Goal: Task Accomplishment & Management: Complete application form

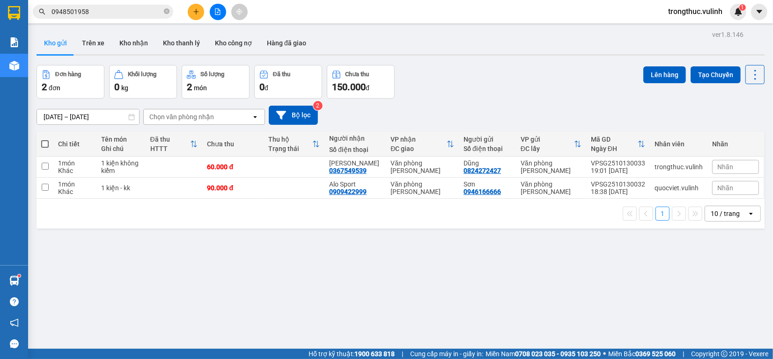
click at [193, 15] on icon "plus" at bounding box center [196, 11] width 7 height 7
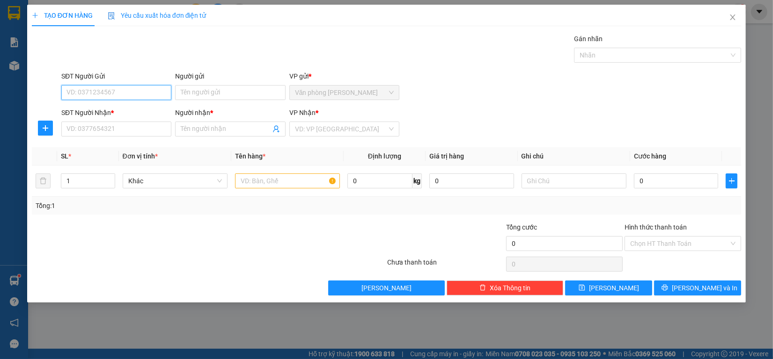
click at [157, 89] on input "SĐT Người Gửi" at bounding box center [116, 92] width 110 height 15
type input "0909085420"
click at [142, 104] on div "0909085420 - THANH" at bounding box center [116, 111] width 110 height 15
type input "THANH"
type input "0939581237"
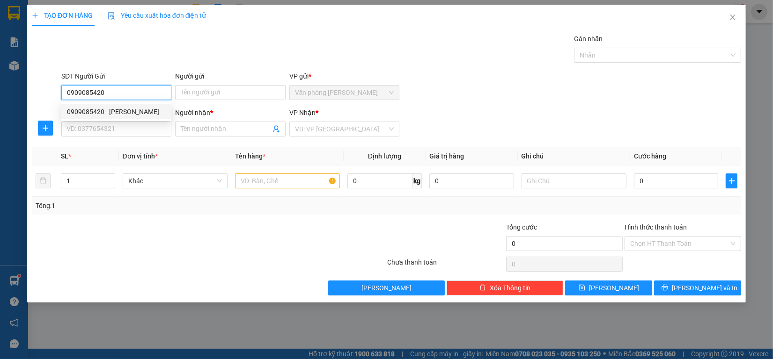
type input "[PERSON_NAME]"
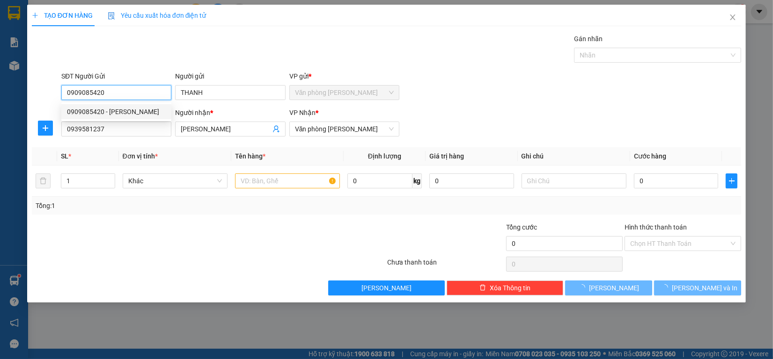
type input "180.000"
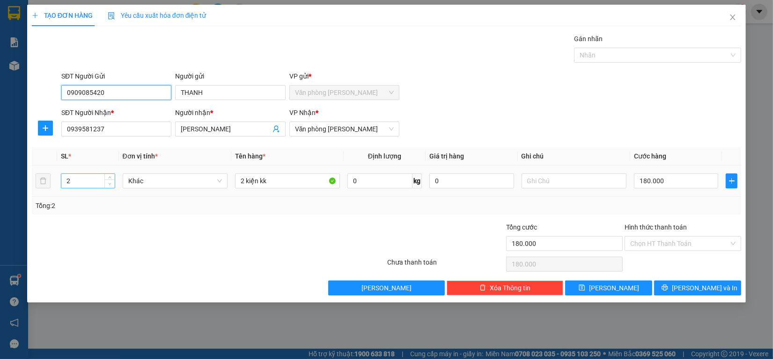
type input "0909085420"
type input "1"
click at [109, 183] on icon "down" at bounding box center [109, 184] width 3 height 3
click at [676, 183] on input "180.000" at bounding box center [676, 181] width 85 height 15
type input "10.000"
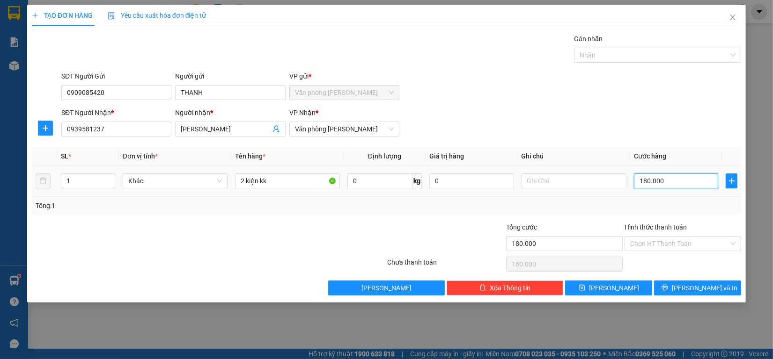
type input "10.000"
type input "0.000"
type input "0"
type input "50.000"
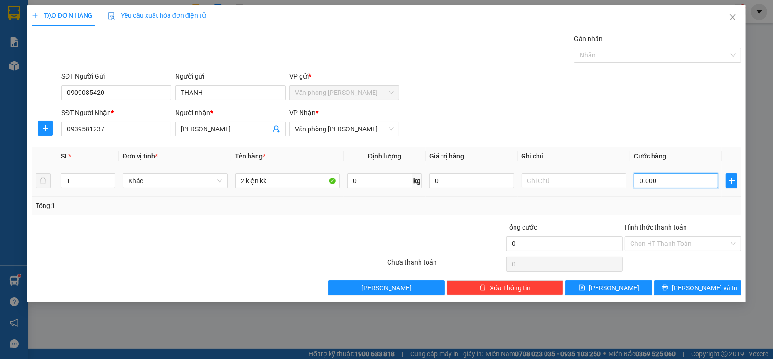
type input "50.000"
type input "0.000"
type input "0"
type input "40.000"
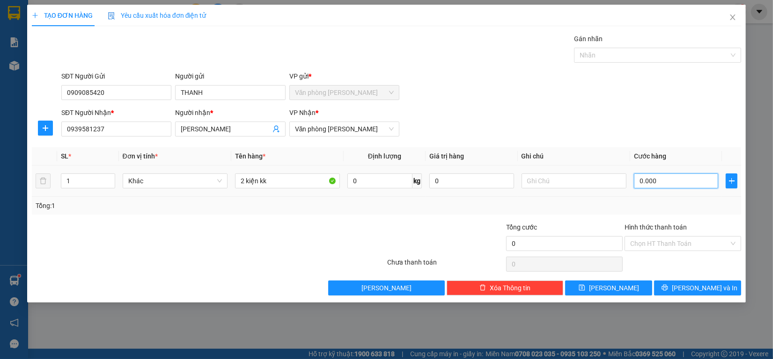
type input "40.000"
click at [694, 246] on input "Hình thức thanh toán" at bounding box center [679, 244] width 99 height 14
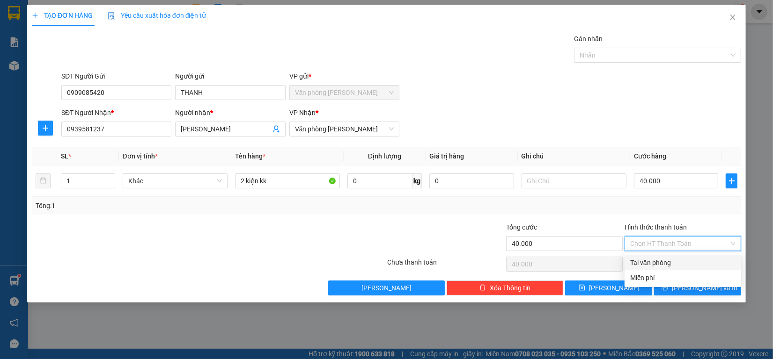
click at [687, 256] on div "Tại văn phòng" at bounding box center [682, 263] width 117 height 15
type input "0"
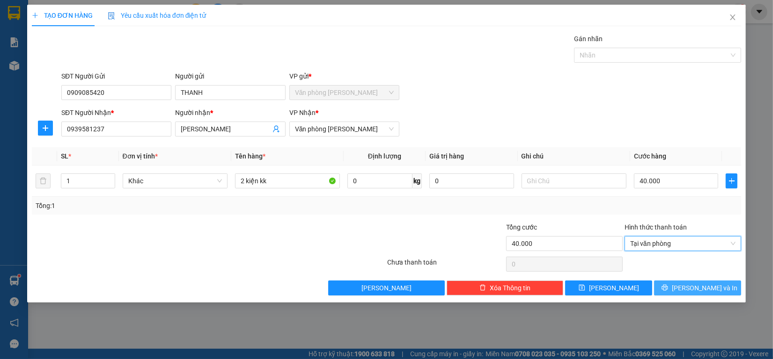
click at [687, 286] on button "[PERSON_NAME] và In" at bounding box center [697, 288] width 87 height 15
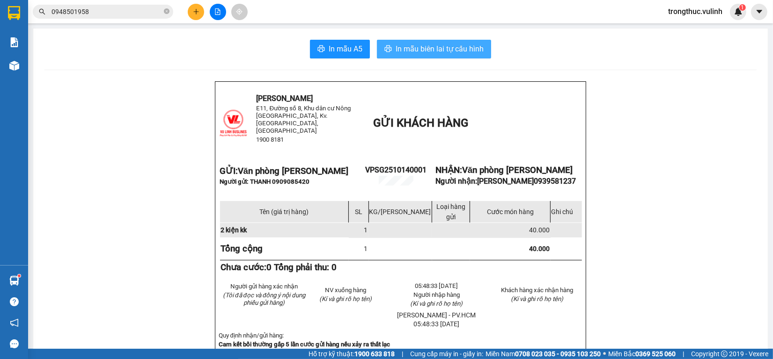
click at [396, 48] on span "In mẫu biên lai tự cấu hình" at bounding box center [440, 49] width 88 height 12
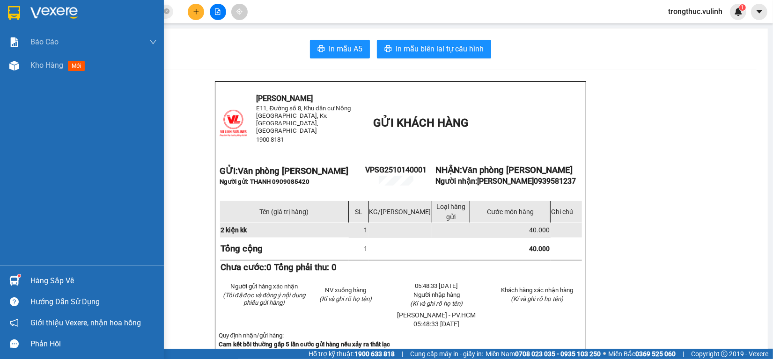
click at [10, 286] on div at bounding box center [14, 281] width 16 height 16
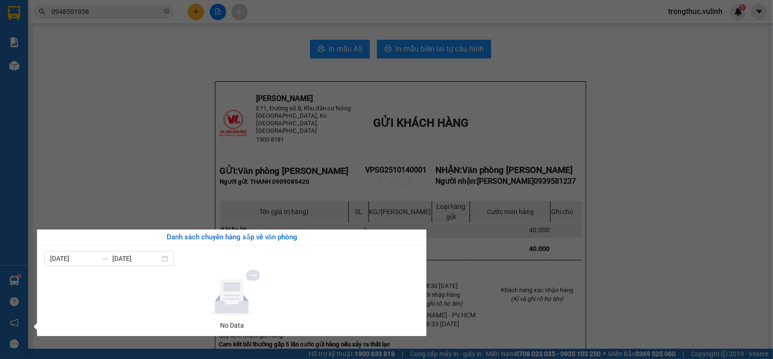
click at [137, 169] on section "Kết quả tìm kiếm ( 13 ) Bộ lọc Ngày tạo đơn gần nhất Mã ĐH Trạng thái Món hàng …" at bounding box center [386, 179] width 773 height 359
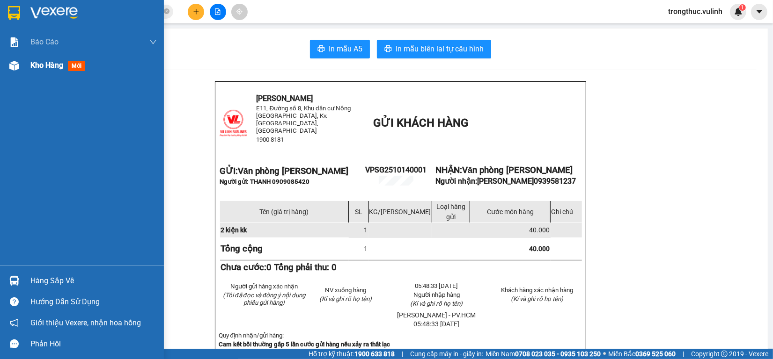
click at [8, 68] on div at bounding box center [14, 66] width 16 height 16
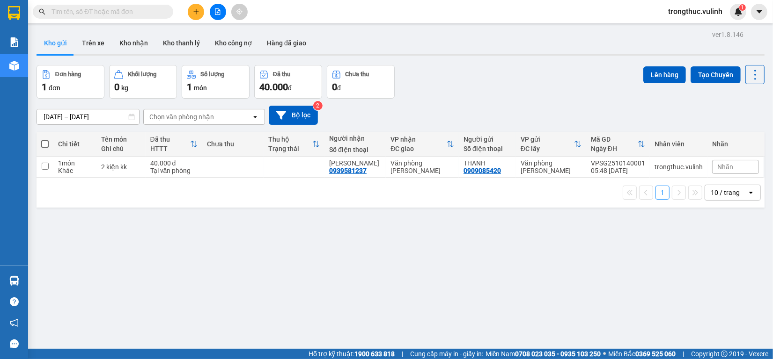
click at [470, 66] on div "Đơn hàng 1 đơn Khối lượng 0 kg Số lượng 1 món Đã thu 40.000 đ Chưa thu 0 đ Lên …" at bounding box center [401, 82] width 728 height 34
click at [200, 10] on button at bounding box center [196, 12] width 16 height 16
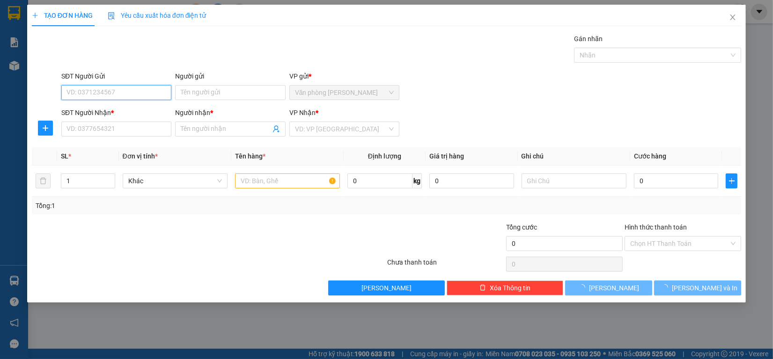
click at [145, 96] on input "SĐT Người Gửi" at bounding box center [116, 92] width 110 height 15
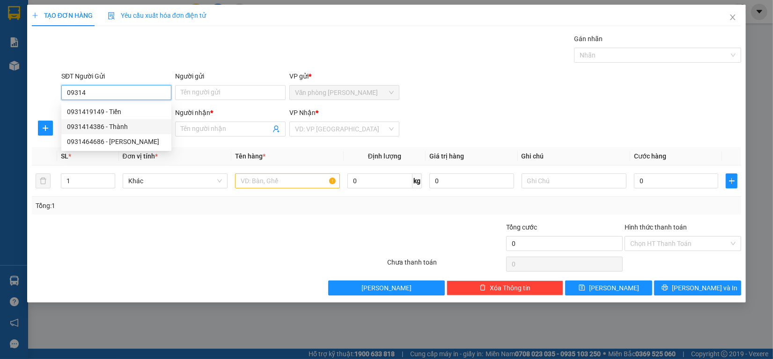
click at [139, 125] on div "0931414386 - Thành" at bounding box center [116, 127] width 99 height 10
type input "0931414386"
type input "Thành"
type input "0931414386"
type input "Thành"
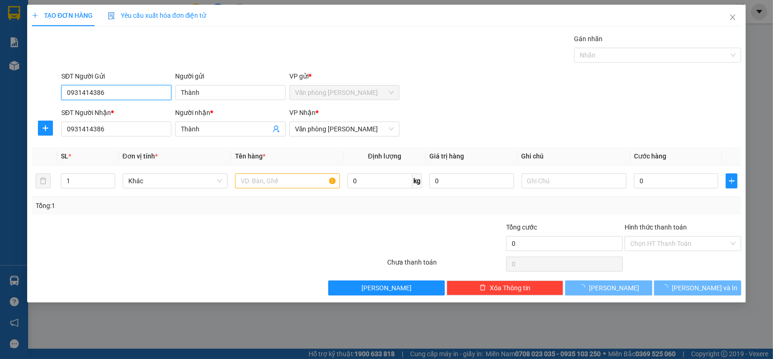
type input "150.000"
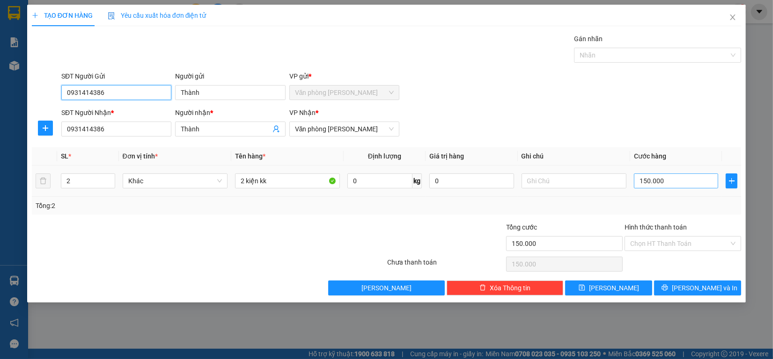
type input "0931414386"
click at [694, 184] on input "150.000" at bounding box center [676, 181] width 85 height 15
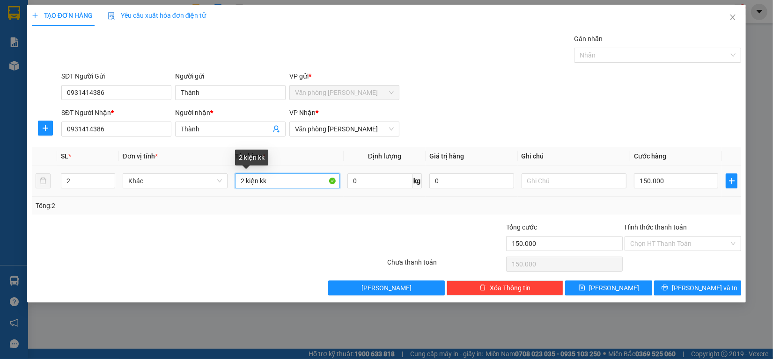
click at [244, 181] on input "2 kiện kk" at bounding box center [287, 181] width 105 height 15
type input "1 kiện kk"
type input "1"
click at [111, 185] on span "down" at bounding box center [110, 185] width 6 height 6
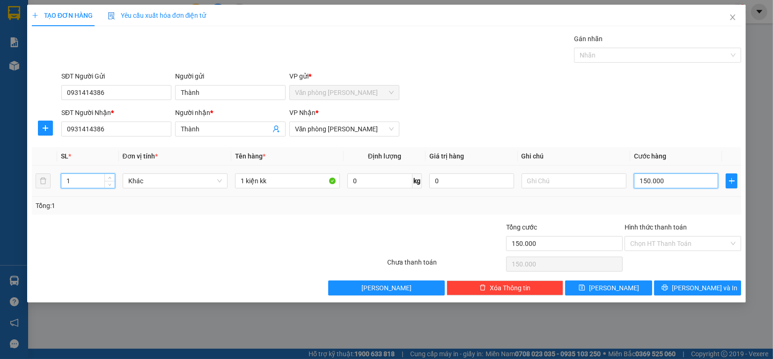
click at [643, 182] on input "150.000" at bounding box center [676, 181] width 85 height 15
type input "10.000"
type input "0.000"
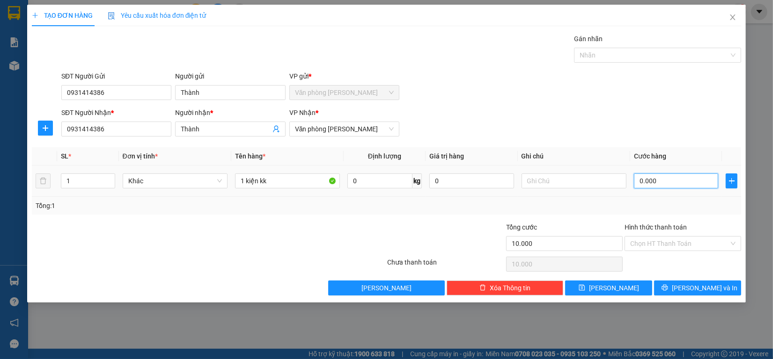
type input "0"
type input "80.000"
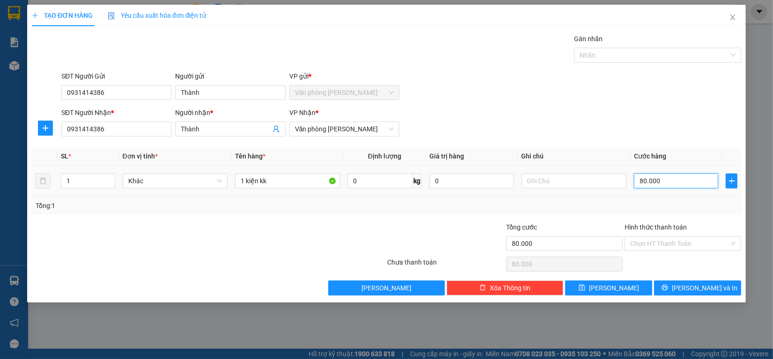
type input "0.000"
type input "0"
type input "70.000"
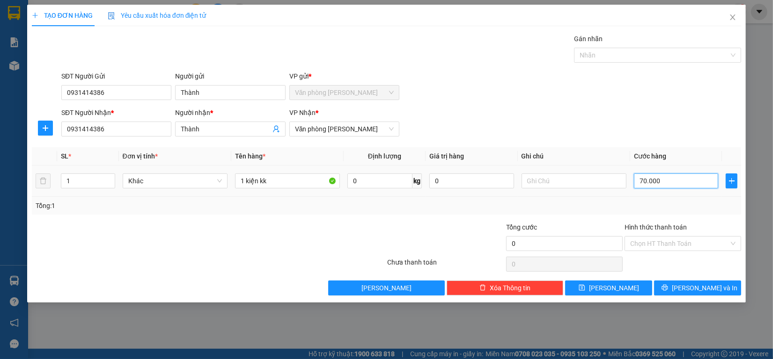
type input "70.000"
type input "0.000"
type input "0"
type input "80.000"
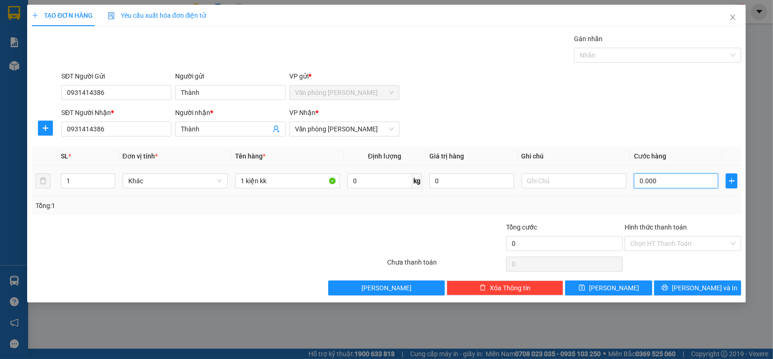
type input "80.000"
click at [659, 246] on input "Hình thức thanh toán" at bounding box center [679, 244] width 99 height 14
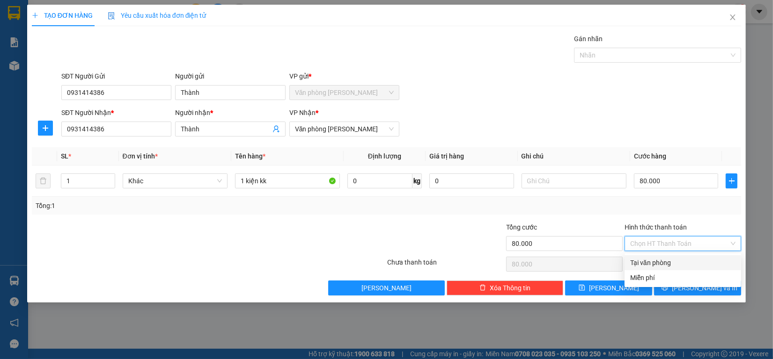
click at [677, 259] on div "Tại văn phòng" at bounding box center [682, 263] width 105 height 10
type input "0"
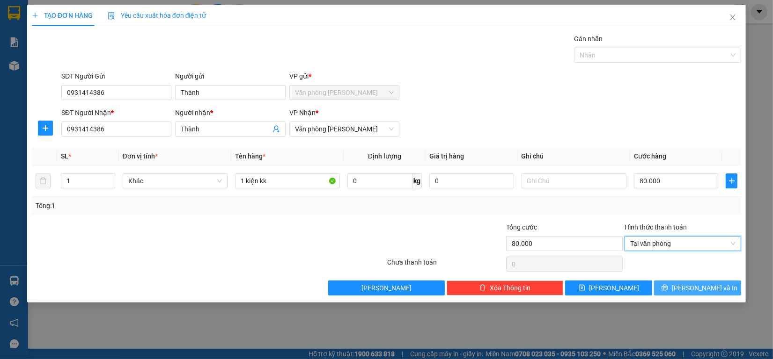
click at [691, 286] on span "[PERSON_NAME] và In" at bounding box center [705, 288] width 66 height 10
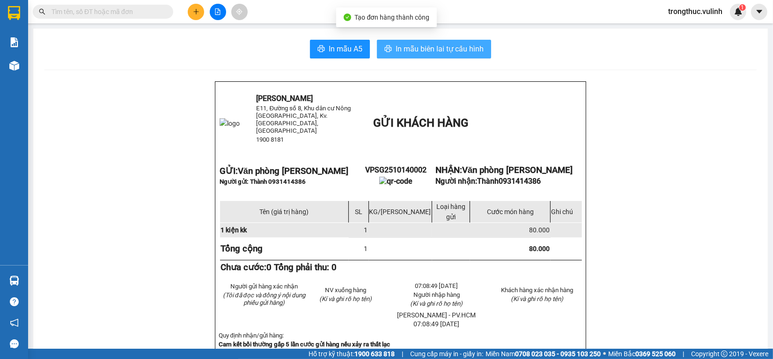
click at [436, 44] on span "In mẫu biên lai tự cấu hình" at bounding box center [440, 49] width 88 height 12
